Goal: Use online tool/utility: Utilize a website feature to perform a specific function

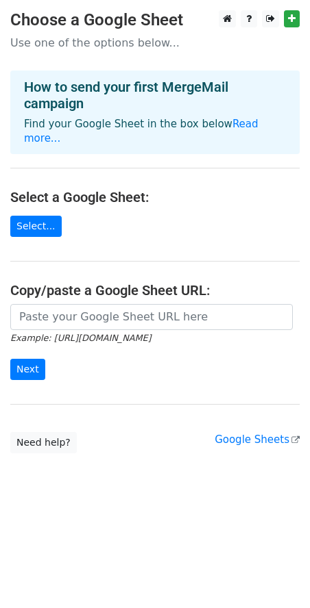
click at [42, 228] on link "Select..." at bounding box center [35, 226] width 51 height 21
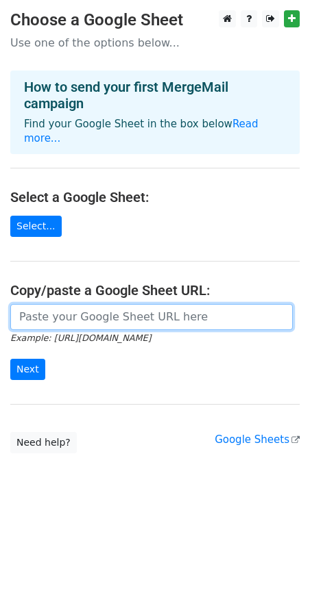
click at [103, 319] on input "url" at bounding box center [151, 317] width 282 height 26
paste input "https://docs.google.com/spreadsheets/d/19g-2WV9mt6eGxSawKuRGgRISKWIsn2osI0WQ7VK…"
type input "https://docs.google.com/spreadsheets/d/19g-2WV9mt6eGxSawKuRGgRISKWIsn2osI0WQ7VK…"
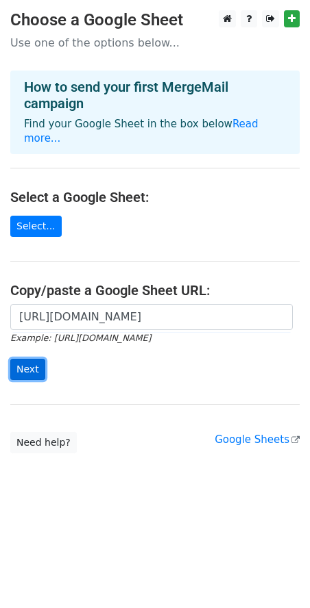
click at [36, 373] on input "Next" at bounding box center [27, 369] width 35 height 21
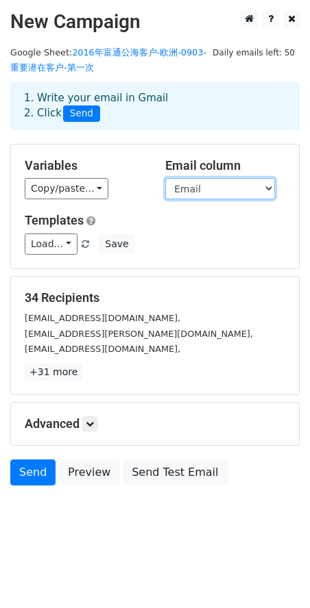
click at [221, 186] on select "Name Email" at bounding box center [220, 188] width 110 height 21
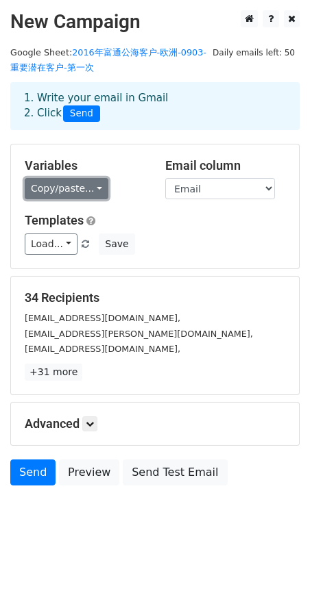
click at [81, 192] on link "Copy/paste..." at bounding box center [67, 188] width 84 height 21
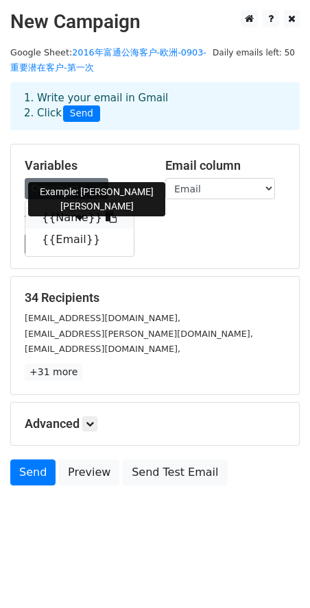
click at [57, 217] on link "{{Name}}" at bounding box center [79, 218] width 108 height 22
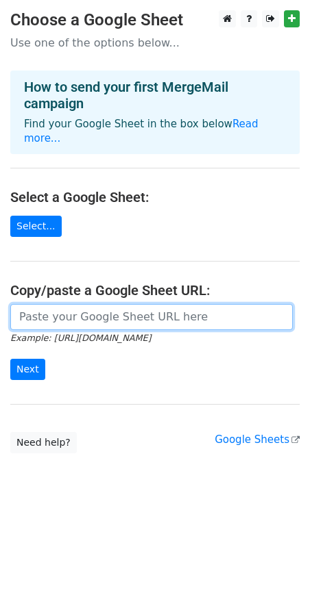
click at [37, 319] on input "url" at bounding box center [151, 317] width 282 height 26
paste input "https://docs.google.com/spreadsheets/d/19g-2WV9mt6eGxSawKuRGgRISKWIsn2osI0WQ7VK…"
type input "https://docs.google.com/spreadsheets/d/19g-2WV9mt6eGxSawKuRGgRISKWIsn2osI0WQ7VK…"
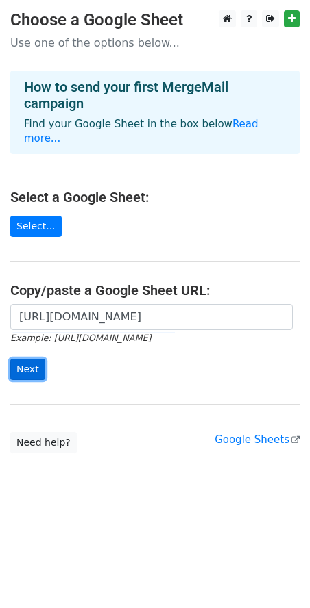
scroll to position [0, 0]
click at [25, 373] on input "Next" at bounding box center [27, 369] width 35 height 21
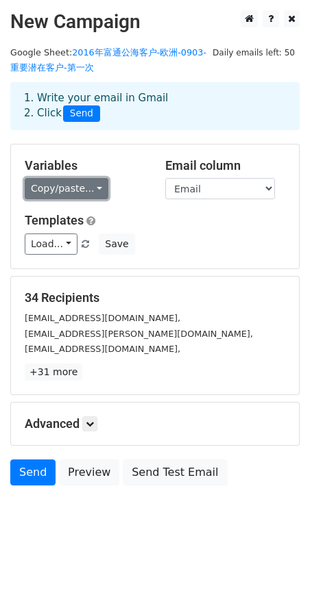
click at [90, 194] on link "Copy/paste..." at bounding box center [67, 188] width 84 height 21
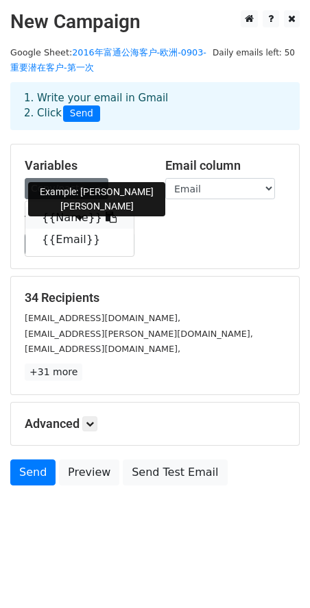
click at [69, 221] on link "{{Name}}" at bounding box center [79, 218] width 108 height 22
